Goal: Use online tool/utility: Utilize a website feature to perform a specific function

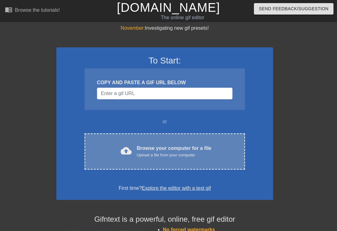
click at [174, 147] on div "Browse your computer for a file Upload a file from your computer" at bounding box center [174, 151] width 75 height 14
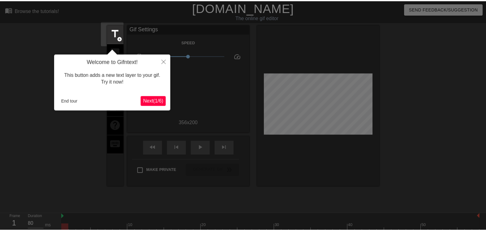
scroll to position [15, 0]
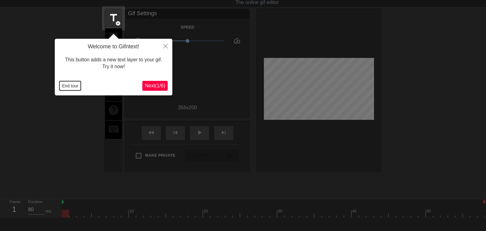
click at [71, 86] on button "End tour" at bounding box center [69, 85] width 21 height 9
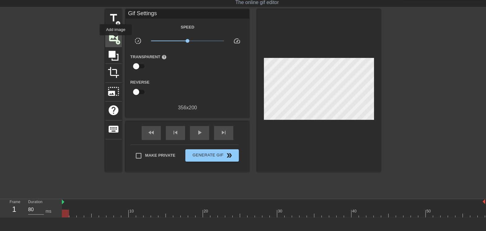
click at [116, 40] on span "add_circle" at bounding box center [117, 42] width 5 height 5
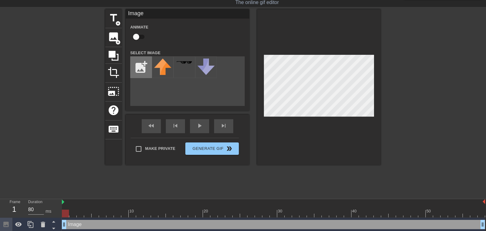
click at [137, 72] on input "file" at bounding box center [141, 67] width 21 height 21
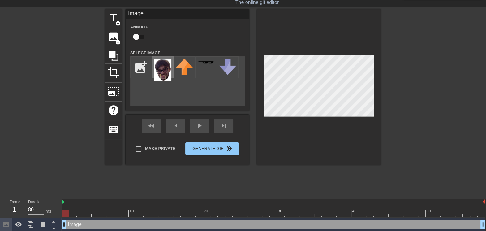
click at [164, 70] on img at bounding box center [162, 69] width 17 height 22
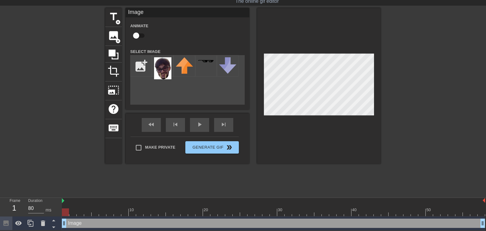
scroll to position [17, 0]
drag, startPoint x: 65, startPoint y: 223, endPoint x: 39, endPoint y: 219, distance: 26.0
click at [39, 219] on div "Frame 1 Duration 80 ms 10 20 30 40 50 Image drag_handle drag_handle" at bounding box center [243, 214] width 486 height 32
click at [139, 65] on input "file" at bounding box center [141, 65] width 21 height 21
type input "C:\fakepath\80551329_10221163459219864_851773799564050432_n (2).jpg"
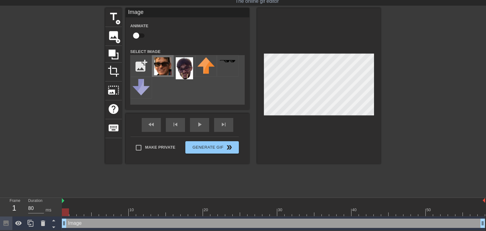
click at [165, 67] on img at bounding box center [162, 66] width 17 height 18
click at [181, 70] on img at bounding box center [184, 68] width 17 height 22
click at [110, 37] on span "image" at bounding box center [114, 36] width 12 height 12
click at [162, 65] on img at bounding box center [162, 66] width 17 height 18
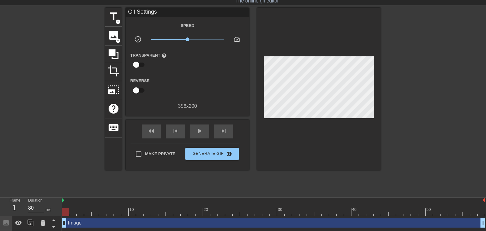
click at [336, 139] on div at bounding box center [319, 89] width 124 height 162
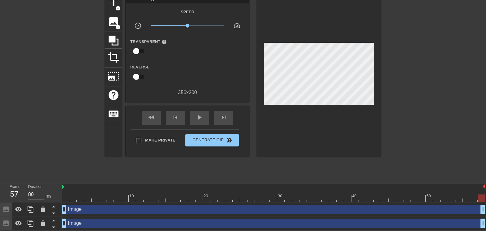
drag, startPoint x: 67, startPoint y: 196, endPoint x: 482, endPoint y: 217, distance: 415.6
click at [336, 217] on div "10 20 30 40 50 Image drag_handle drag_handle Image drag_handle drag_handle" at bounding box center [274, 207] width 424 height 46
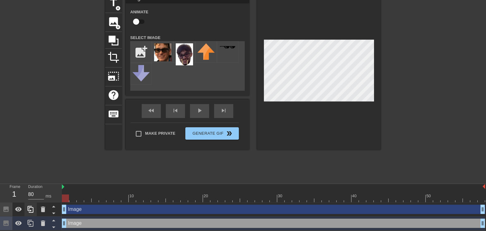
drag, startPoint x: 480, startPoint y: 197, endPoint x: 33, endPoint y: 213, distance: 447.6
click at [33, 213] on div "Frame 1 Duration 80 ms 10 20 30 40 50 Image drag_handle drag_handle Image drag_…" at bounding box center [243, 207] width 486 height 46
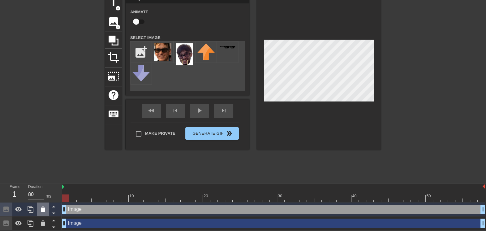
drag, startPoint x: 66, startPoint y: 197, endPoint x: 41, endPoint y: 213, distance: 29.0
click at [41, 213] on div "Frame 1 Duration 80 ms 10 20 30 40 50 Image drag_handle drag_handle Image drag_…" at bounding box center [243, 207] width 486 height 46
drag, startPoint x: 65, startPoint y: 197, endPoint x: 491, endPoint y: 200, distance: 425.7
click at [336, 200] on html "menu_book Browse the tutorials! [DOMAIN_NAME] The online gif editor Send Feedba…" at bounding box center [243, 100] width 486 height 260
drag, startPoint x: 481, startPoint y: 197, endPoint x: 491, endPoint y: 215, distance: 20.9
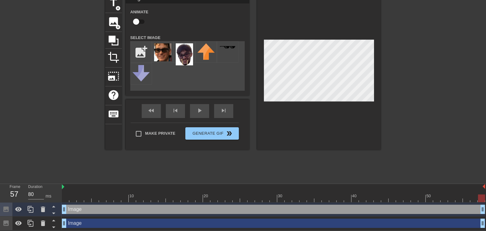
click at [336, 216] on html "menu_book Browse the tutorials! [DOMAIN_NAME] The online gif editor Send Feedba…" at bounding box center [243, 100] width 486 height 260
click at [138, 135] on input "Make Private" at bounding box center [138, 133] width 13 height 13
checkbox input "true"
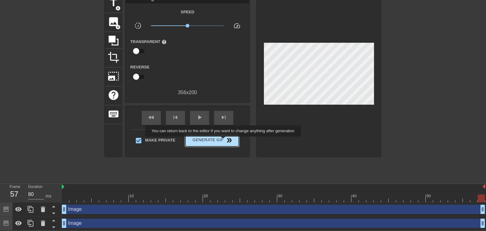
click at [226, 141] on span "double_arrow" at bounding box center [229, 139] width 7 height 7
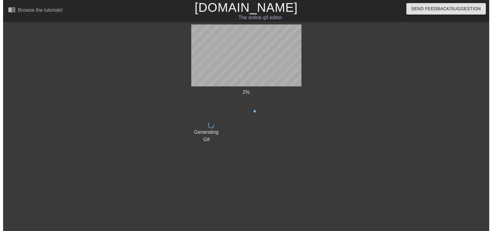
scroll to position [0, 0]
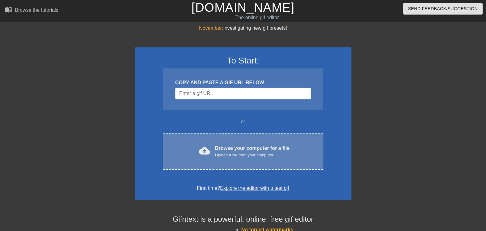
click at [270, 152] on div "Upload a file from your computer" at bounding box center [252, 155] width 75 height 6
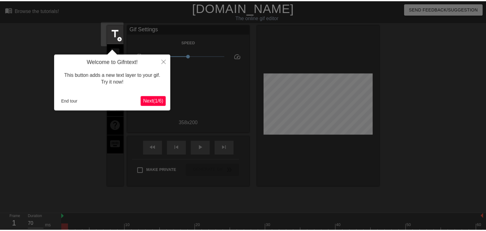
scroll to position [15, 0]
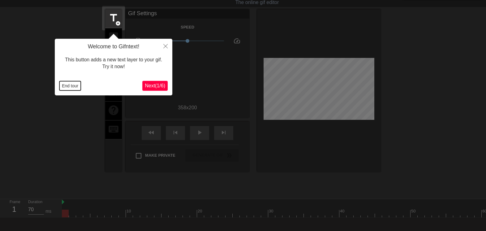
click at [76, 87] on button "End tour" at bounding box center [69, 85] width 21 height 9
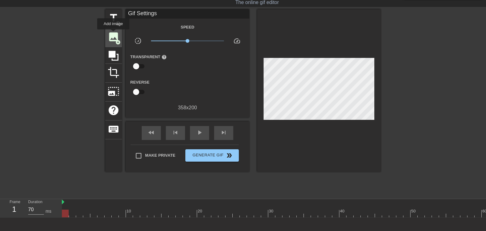
click at [113, 34] on span "image" at bounding box center [114, 37] width 12 height 12
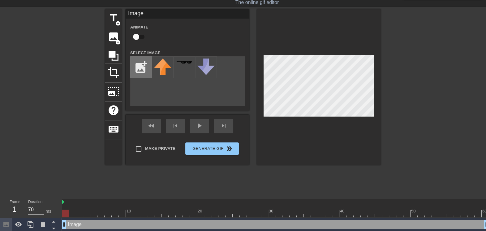
click at [146, 67] on input "file" at bounding box center [141, 67] width 21 height 21
type input "C:\fakepath\maxxxxx.JPG"
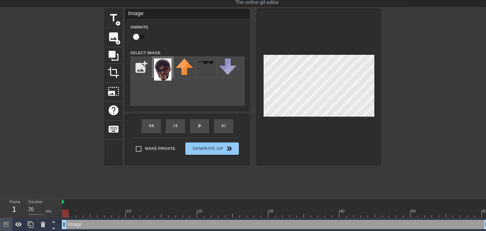
click at [155, 73] on img at bounding box center [162, 69] width 17 height 22
drag, startPoint x: 68, startPoint y: 214, endPoint x: 55, endPoint y: 218, distance: 13.7
click at [45, 213] on div "Frame 1 Duration 70 ms 10 20 30 40 50 60 Image drag_handle drag_handle" at bounding box center [243, 215] width 486 height 32
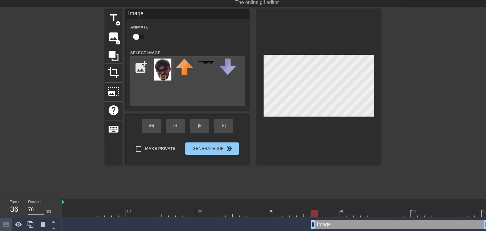
drag, startPoint x: 65, startPoint y: 224, endPoint x: 318, endPoint y: 226, distance: 253.4
drag, startPoint x: 321, startPoint y: 215, endPoint x: 302, endPoint y: 216, distance: 19.2
click at [302, 216] on div at bounding box center [300, 213] width 7 height 8
drag, startPoint x: 319, startPoint y: 223, endPoint x: 329, endPoint y: 224, distance: 10.5
drag, startPoint x: 328, startPoint y: 216, endPoint x: 273, endPoint y: 220, distance: 55.2
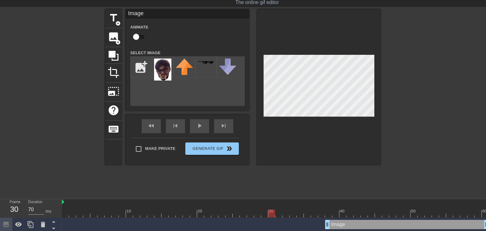
click at [273, 220] on div "10 20 30 40 50 60 Image drag_handle drag_handle" at bounding box center [274, 215] width 424 height 32
drag, startPoint x: 329, startPoint y: 226, endPoint x: 274, endPoint y: 227, distance: 54.8
drag, startPoint x: 408, startPoint y: 221, endPoint x: 388, endPoint y: 224, distance: 20.0
drag, startPoint x: 388, startPoint y: 224, endPoint x: 257, endPoint y: 212, distance: 131.7
click at [257, 212] on div at bounding box center [275, 213] width 427 height 8
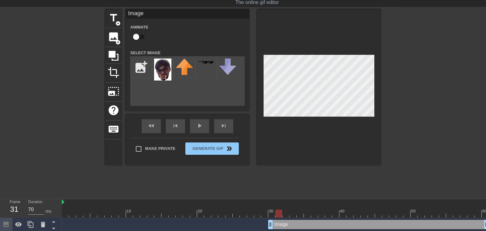
drag, startPoint x: 264, startPoint y: 212, endPoint x: 280, endPoint y: 211, distance: 16.4
click at [280, 211] on div at bounding box center [275, 213] width 427 height 8
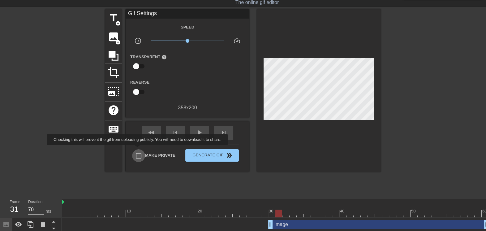
click at [139, 149] on input "Make Private" at bounding box center [138, 155] width 13 height 13
checkbox input "true"
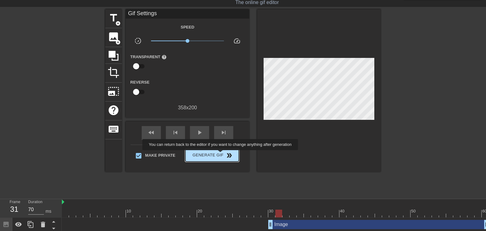
click at [221, 154] on span "Generate Gif double_arrow" at bounding box center [212, 155] width 49 height 7
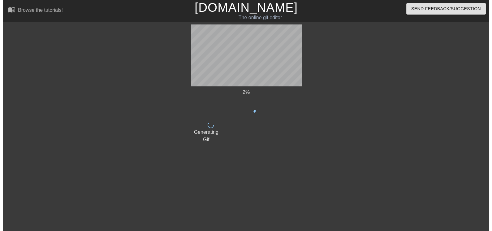
scroll to position [0, 0]
